Goal: Transaction & Acquisition: Subscribe to service/newsletter

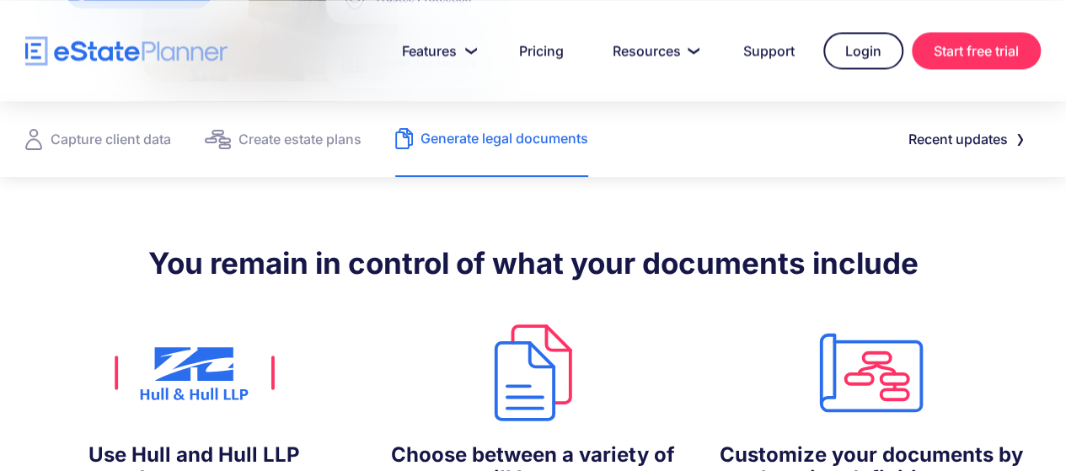
scroll to position [1432, 0]
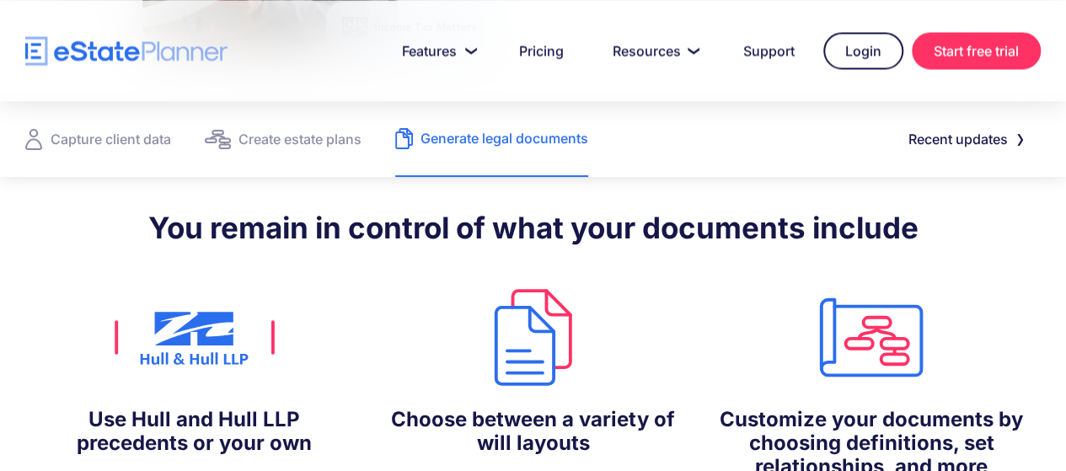
click at [507, 283] on img at bounding box center [533, 337] width 322 height 108
click at [515, 136] on div "Generate legal documents" at bounding box center [504, 138] width 168 height 24
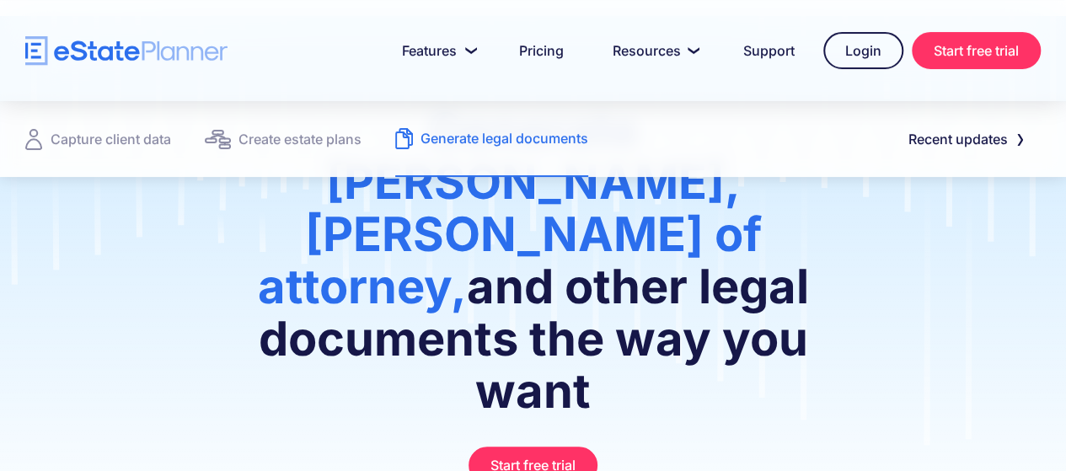
scroll to position [253, 0]
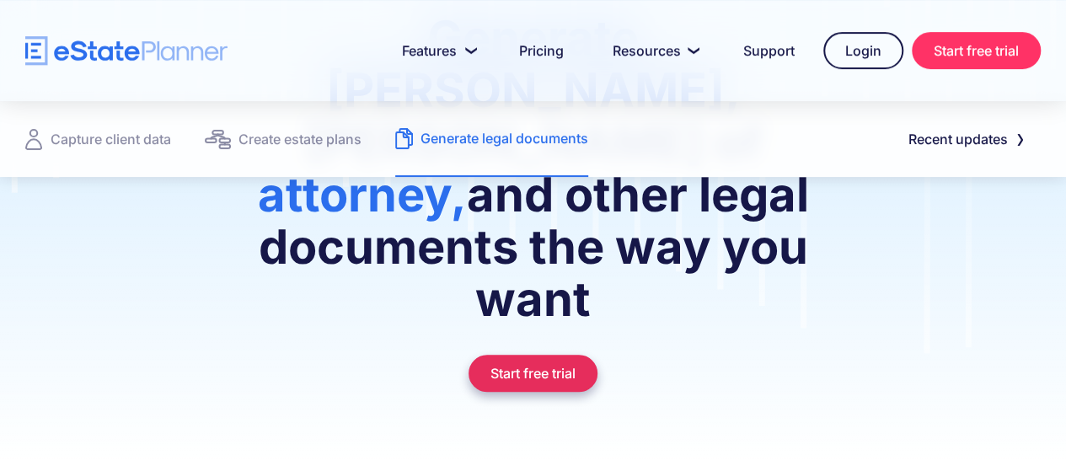
click at [532, 355] on link "Start free trial" at bounding box center [532, 373] width 129 height 37
